Goal: Feedback & Contribution: Contribute content

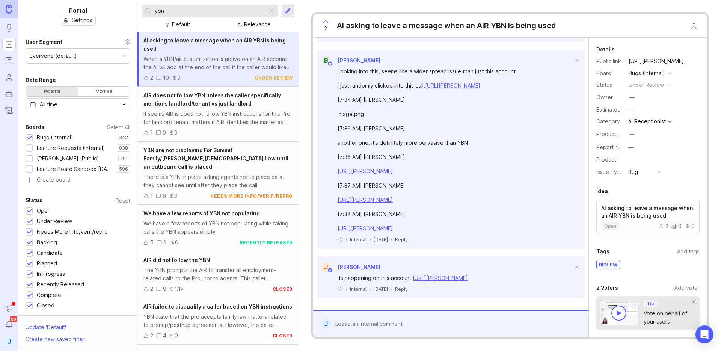
scroll to position [895, 0]
click at [358, 110] on div "image.png" at bounding box center [455, 114] width 235 height 8
click at [368, 98] on div "Looking into this, seems like a wider spread issue than just this account I jus…" at bounding box center [455, 149] width 235 height 165
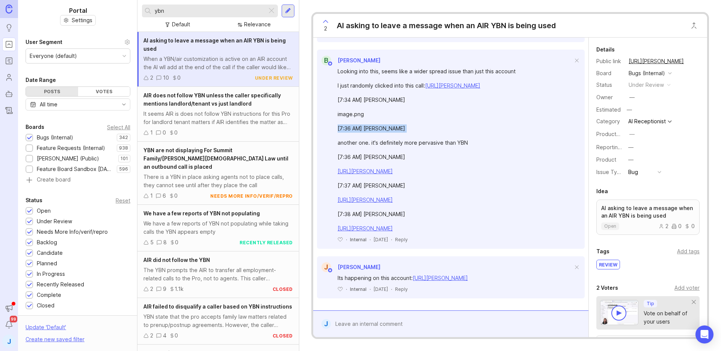
click at [368, 98] on div "Looking into this, seems like a wider spread issue than just this account I jus…" at bounding box center [455, 149] width 235 height 165
click at [412, 109] on div "Looking into this, seems like a wider spread issue than just this account I jus…" at bounding box center [455, 149] width 235 height 165
click at [395, 139] on div "another one. it's definitely more pervasive than YBN" at bounding box center [455, 143] width 235 height 8
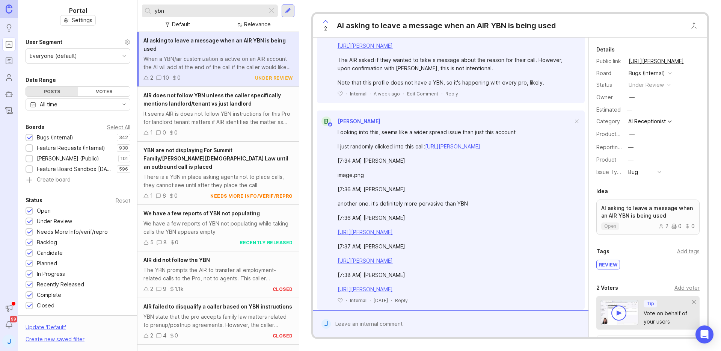
scroll to position [800, 0]
click at [387, 135] on div "Looking into this, seems like a wider spread issue than just this account" at bounding box center [455, 133] width 235 height 8
click at [385, 134] on div "Looking into this, seems like a wider spread issue than just this account" at bounding box center [455, 133] width 235 height 8
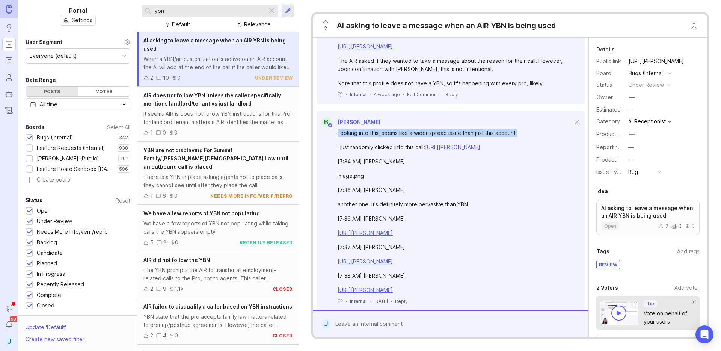
click at [385, 134] on div "Looking into this, seems like a wider spread issue than just this account" at bounding box center [455, 133] width 235 height 8
click at [393, 134] on div "Looking into this, seems like a wider spread issue than just this account" at bounding box center [455, 133] width 235 height 8
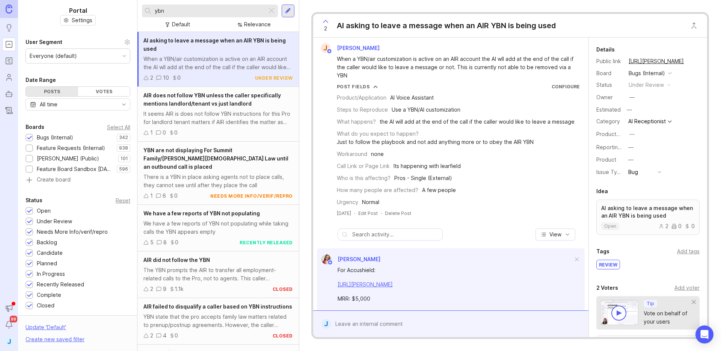
scroll to position [0, 0]
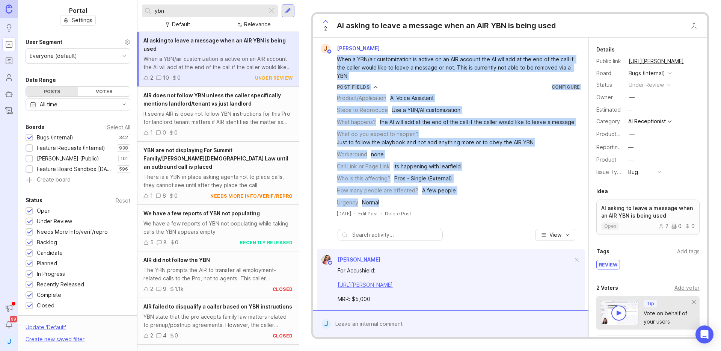
drag, startPoint x: 438, startPoint y: 196, endPoint x: 333, endPoint y: 60, distance: 172.0
click at [333, 60] on div "J [PERSON_NAME] When a YBN/air customization is active on an AIR account the AI…" at bounding box center [450, 130] width 269 height 173
click at [371, 60] on div "When a YBN/air customization is active on an AIR account the AI wll add at the …" at bounding box center [455, 67] width 237 height 25
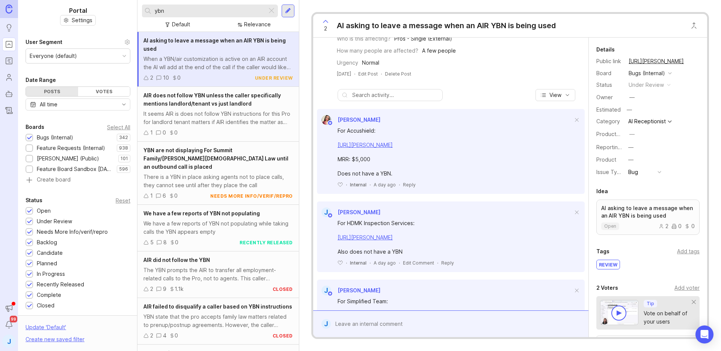
scroll to position [139, 0]
click at [275, 11] on div at bounding box center [271, 11] width 9 height 10
click at [234, 12] on input "text" at bounding box center [215, 11] width 120 height 8
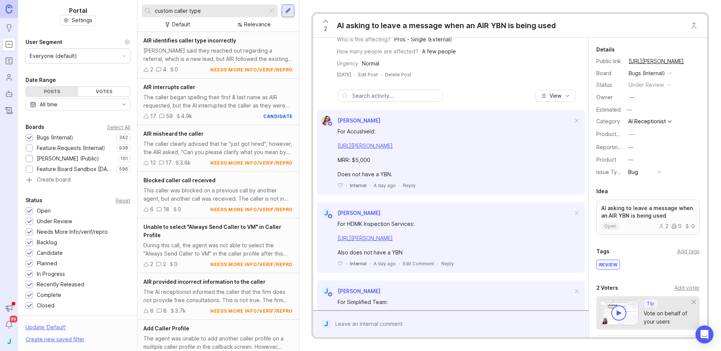
type input "custom caller type"
click at [45, 147] on div "Feature Requests (Internal)" at bounding box center [71, 148] width 68 height 8
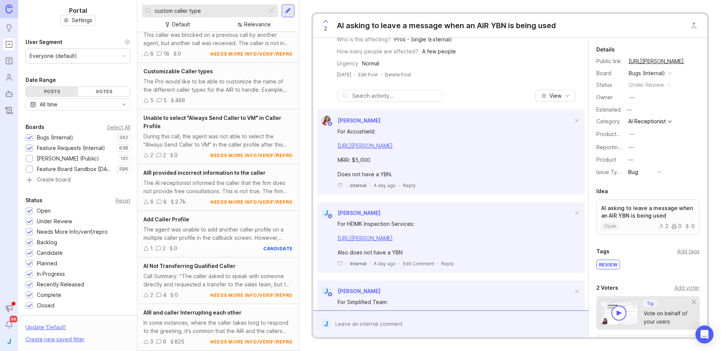
scroll to position [296, 0]
click at [227, 83] on div "The Pro would like to be able to customize the name of the different caller typ…" at bounding box center [219, 85] width 150 height 17
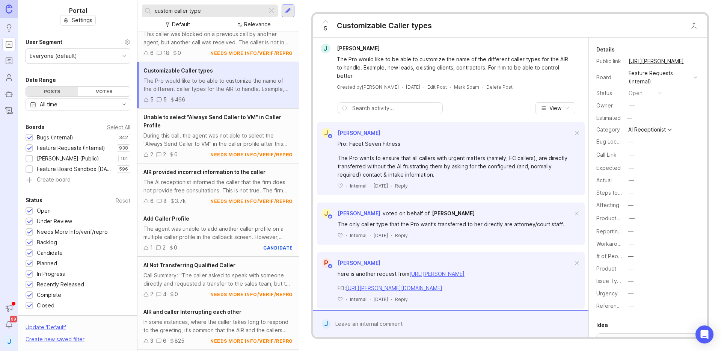
scroll to position [157, 0]
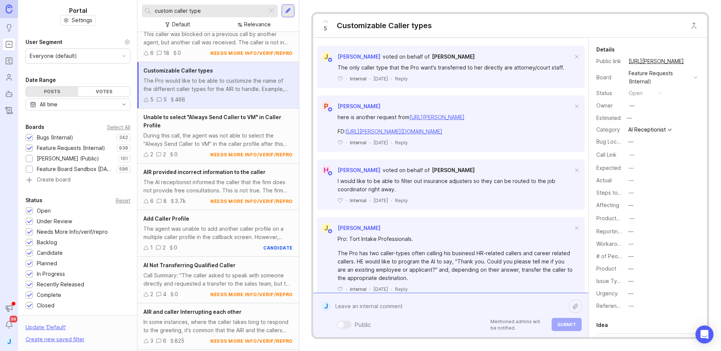
click at [428, 327] on div "Public Mentioned admins will be notified. Submit" at bounding box center [456, 315] width 251 height 32
paste textarea "Simplified Team"
click at [319, 26] on div "5" at bounding box center [326, 26] width 14 height 20
click at [381, 304] on textarea "Simplified Team" at bounding box center [450, 302] width 238 height 23
click at [334, 299] on textarea "Simplified Team" at bounding box center [450, 302] width 238 height 23
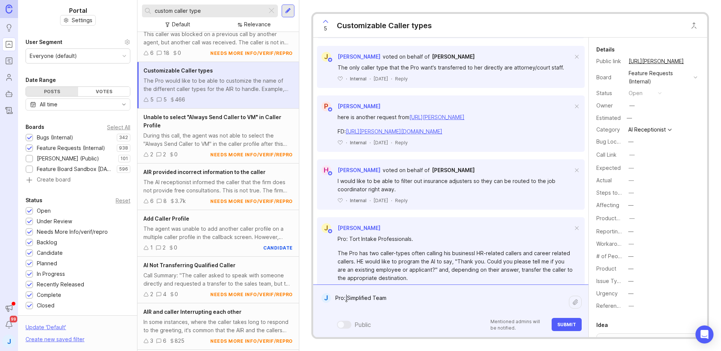
click at [392, 308] on textarea "Pro: Simplified Team" at bounding box center [450, 302] width 238 height 23
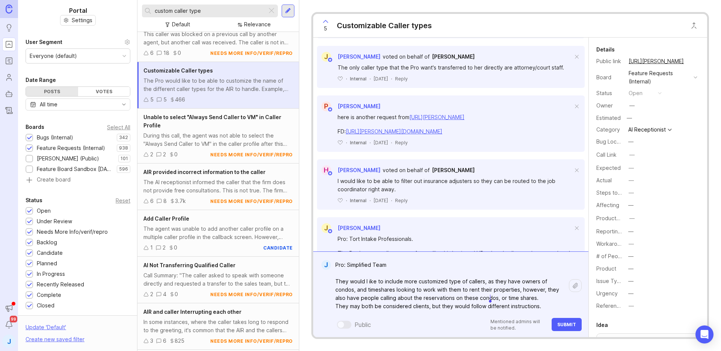
click at [489, 296] on textarea "Pro: Simplified Team They would l ike to include more customized type of caller…" at bounding box center [450, 286] width 238 height 56
click at [494, 295] on textarea "Pro: Simplified Team They would l ike to include more customized type of caller…" at bounding box center [450, 286] width 238 height 56
click at [0, 0] on lt-em "time-shares" at bounding box center [0, 0] width 0 height 0
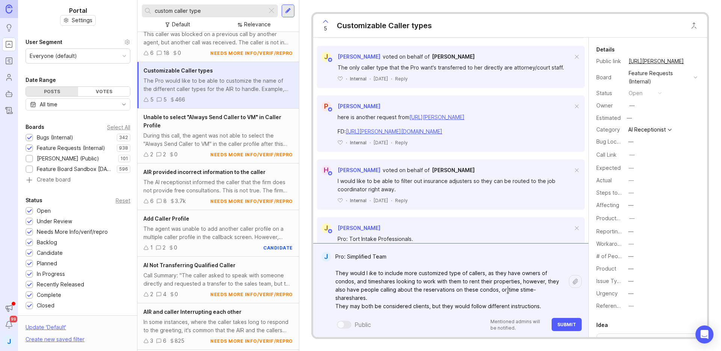
click at [371, 274] on textarea "Pro: Simplified Team They would l ike to include more customized type of caller…" at bounding box center [450, 281] width 238 height 64
click at [0, 0] on lt-em "like" at bounding box center [0, 0] width 0 height 0
click at [380, 274] on textarea "Pro: Simplified Team They would l iklikee to include more customized type of ca…" at bounding box center [450, 281] width 238 height 64
click at [421, 281] on textarea "Pro: Simplified Team They would like to include more customized type of callers…" at bounding box center [450, 281] width 238 height 64
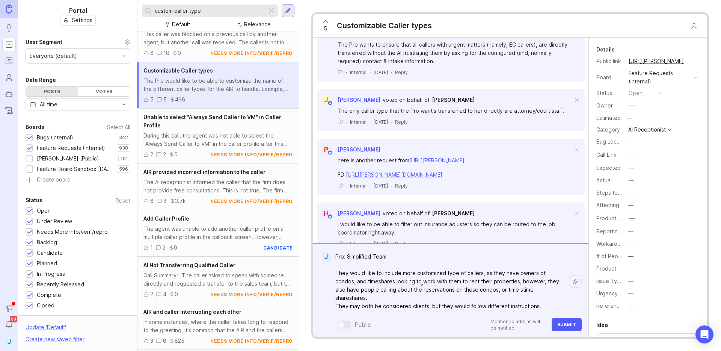
scroll to position [114, 0]
type textarea "Pro: Simplified Team They would like to include more customized type of callers…"
click at [574, 325] on span "Submit" at bounding box center [567, 325] width 19 height 6
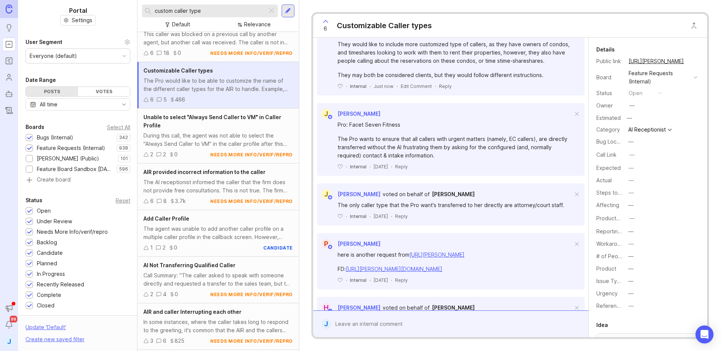
scroll to position [209, 0]
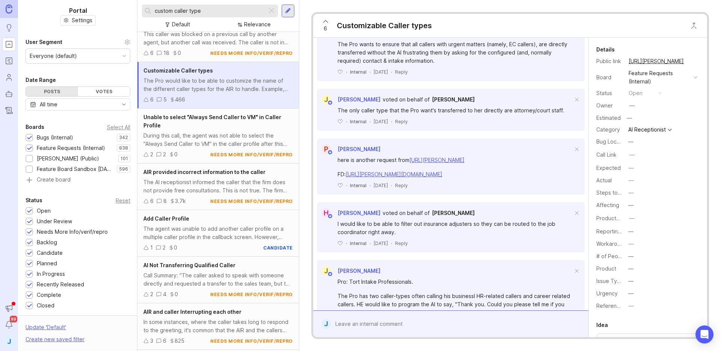
click at [692, 62] on button "copy icon" at bounding box center [691, 61] width 11 height 11
